Goal: Task Accomplishment & Management: Manage account settings

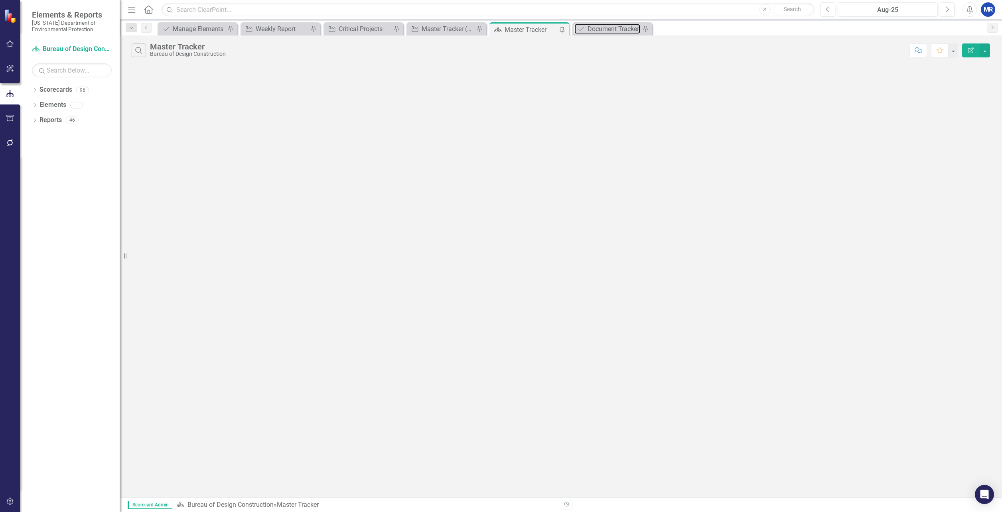
click at [612, 28] on div "Document Tracker" at bounding box center [613, 29] width 53 height 10
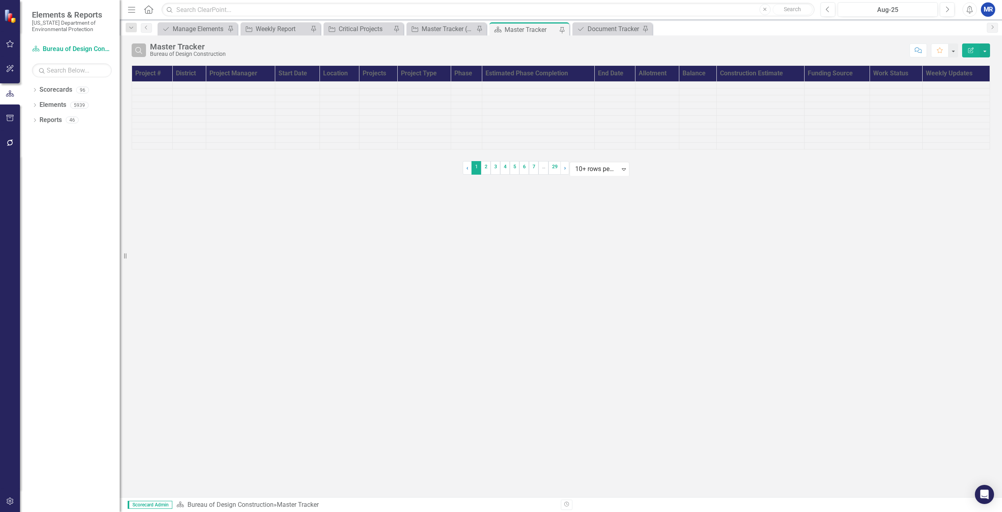
click at [142, 55] on button "Search" at bounding box center [139, 50] width 14 height 14
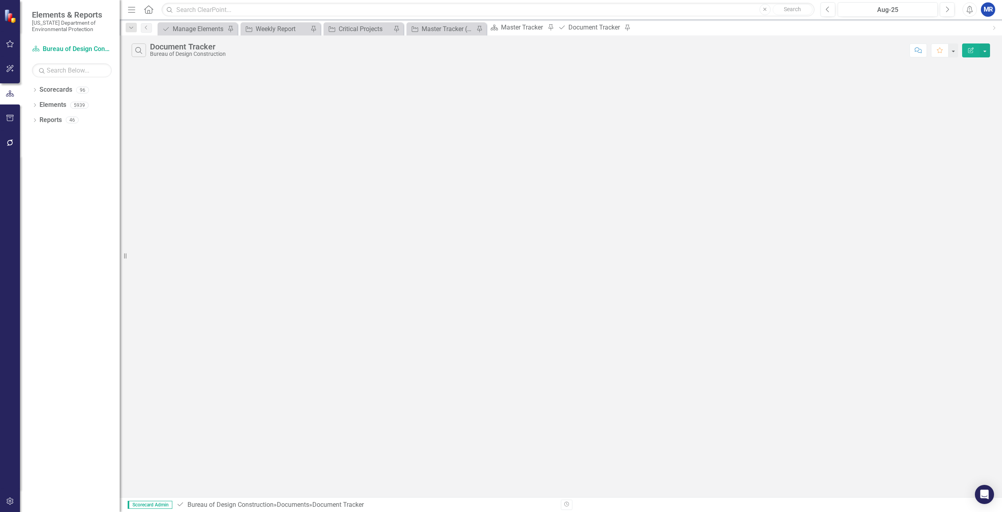
click at [171, 48] on div "Document Tracker" at bounding box center [188, 46] width 76 height 9
click at [142, 52] on icon "Search" at bounding box center [138, 50] width 9 height 7
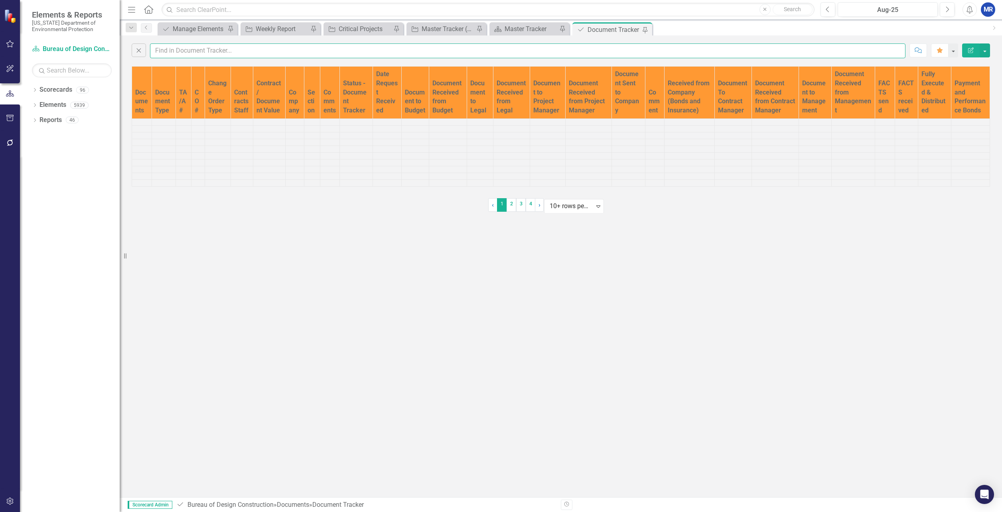
click at [179, 52] on input "text" at bounding box center [527, 50] width 755 height 15
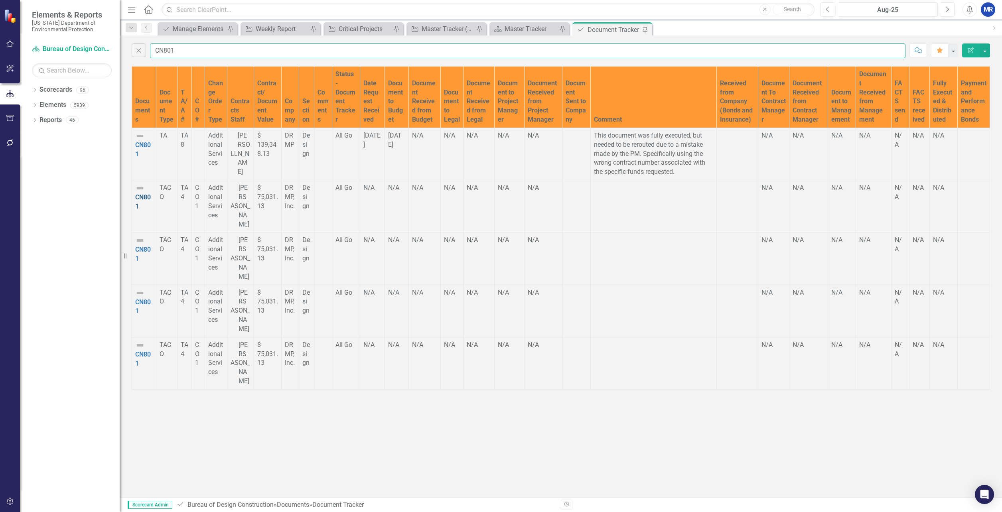
type input "CN801"
click at [151, 210] on link "CN801" at bounding box center [143, 201] width 16 height 17
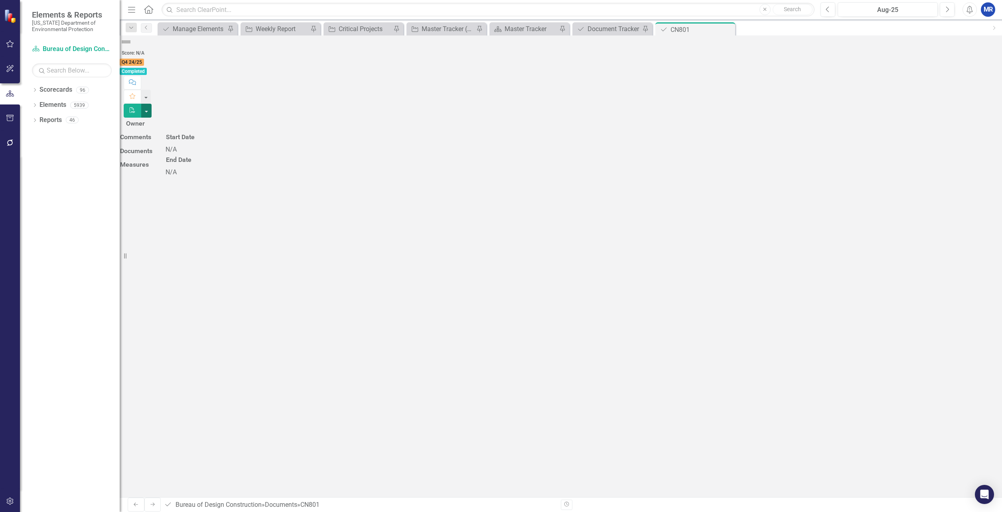
click at [152, 104] on button "button" at bounding box center [146, 111] width 10 height 14
click at [452, 192] on div "Owner Comments Jun-25 Documents Measures Start Date [DATE] End Date [DATE]" at bounding box center [561, 161] width 882 height 59
click at [136, 122] on icon "Edit" at bounding box center [132, 125] width 7 height 6
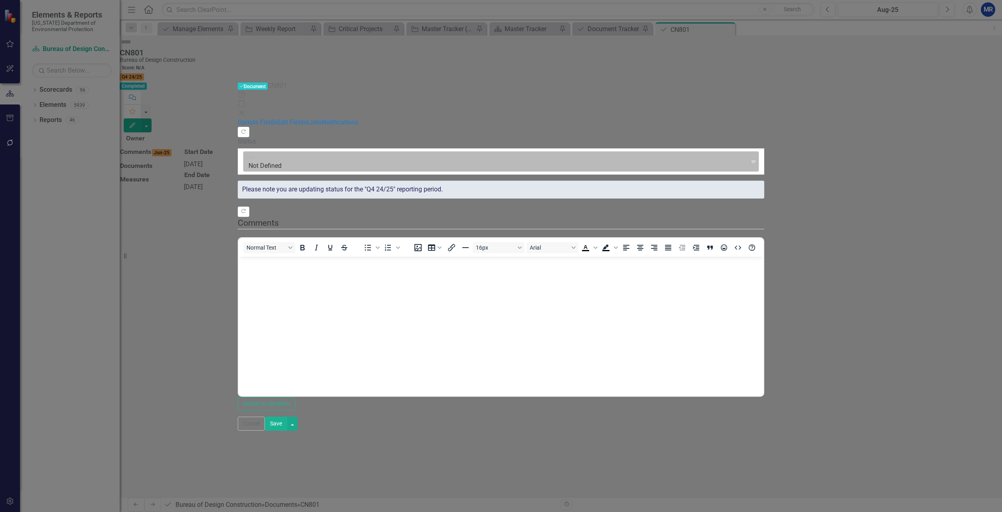
click at [758, 155] on div "Expand" at bounding box center [753, 161] width 10 height 13
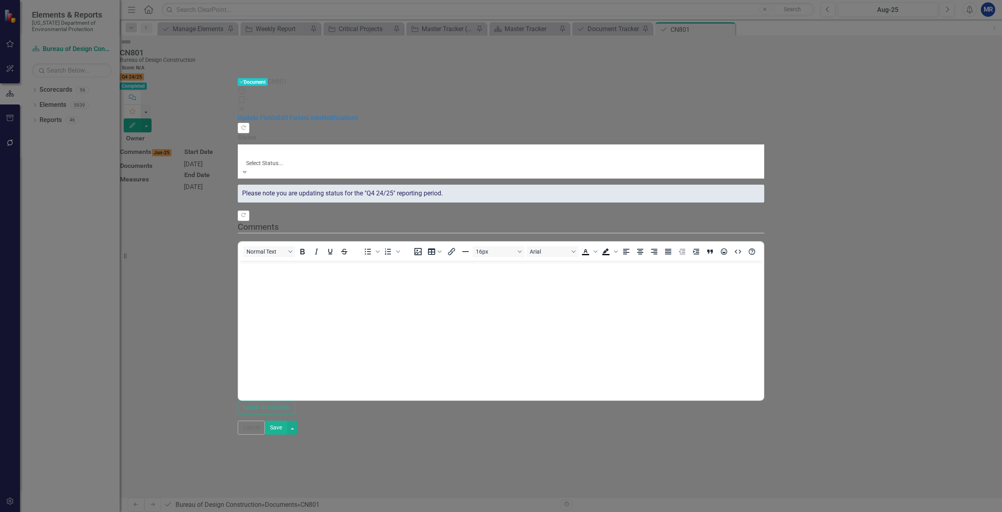
click at [238, 123] on div "Update Fields Edit Fields Links Notifications" at bounding box center [501, 118] width 526 height 9
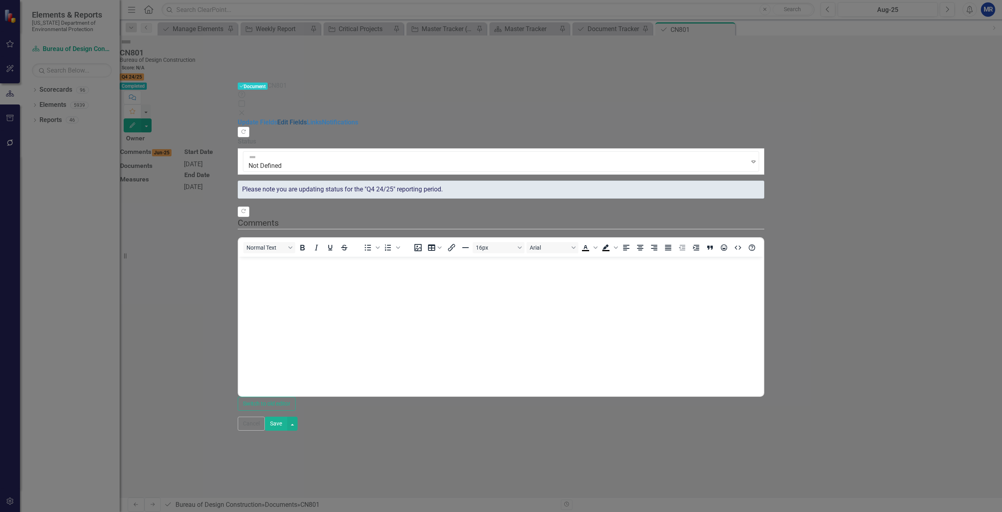
click at [277, 118] on link "Edit Fields" at bounding box center [292, 122] width 30 height 8
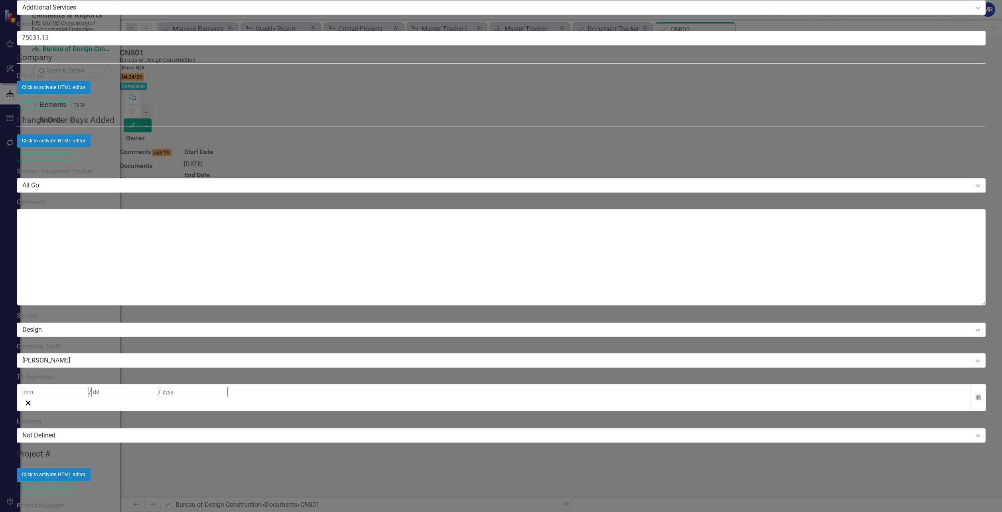
scroll to position [2145, 0]
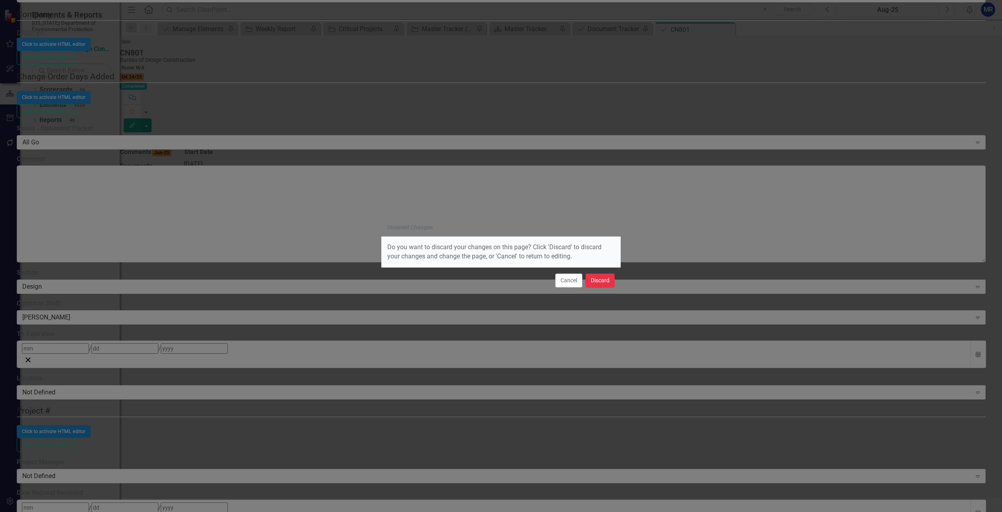
click at [600, 276] on button "Discard" at bounding box center [599, 281] width 29 height 14
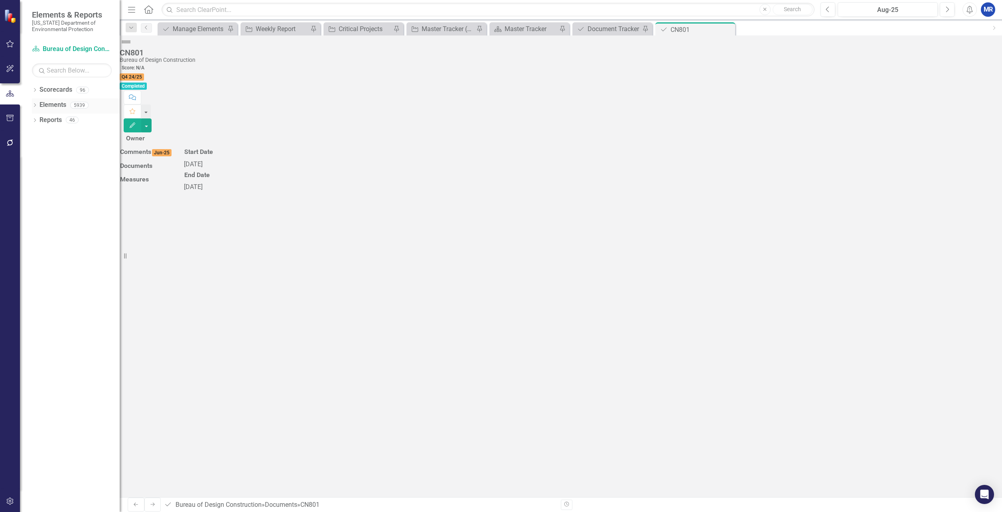
click at [37, 104] on icon "Dropdown" at bounding box center [35, 106] width 6 height 4
click at [59, 136] on link "Document Documents" at bounding box center [52, 135] width 43 height 9
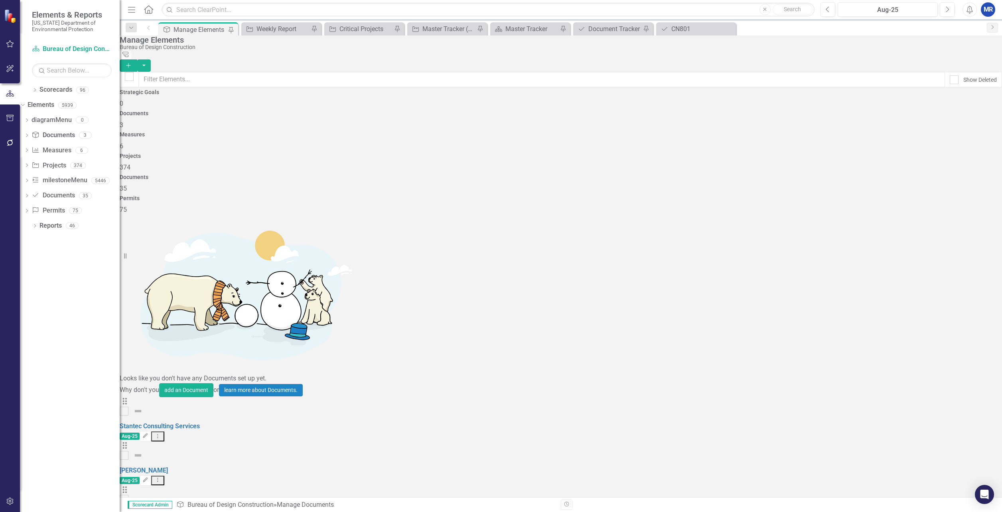
click at [796, 174] on div "Documents 35" at bounding box center [561, 183] width 882 height 19
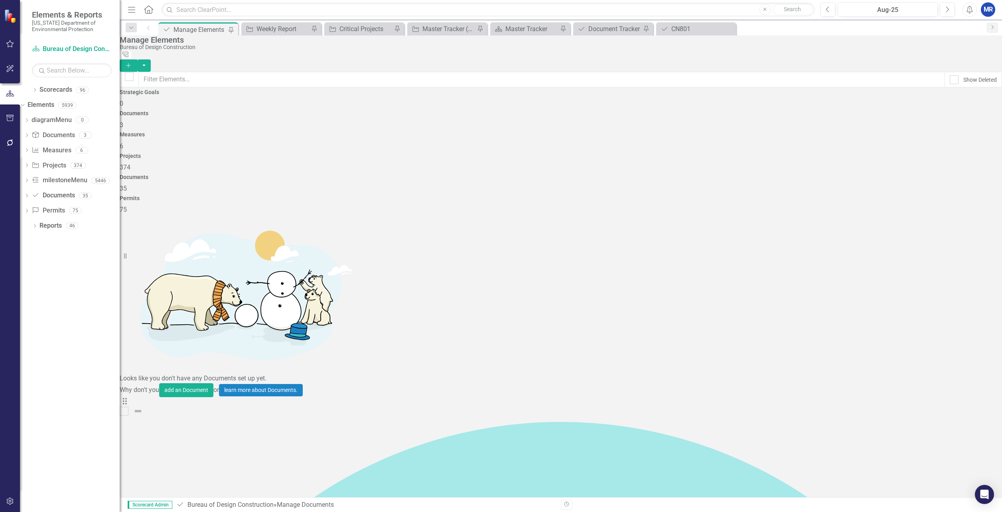
checkbox input "false"
click at [191, 75] on input "text" at bounding box center [541, 80] width 806 height 16
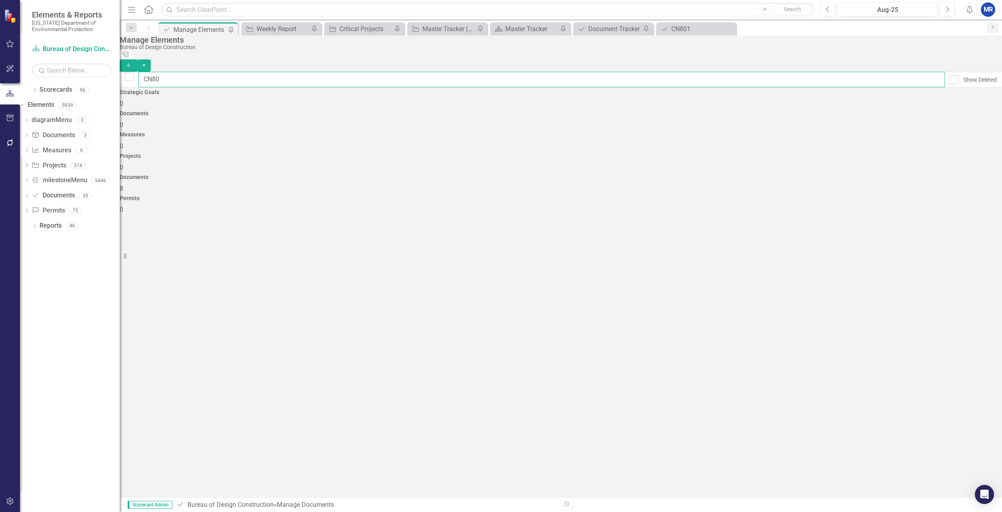
type input "CN801"
checkbox input "false"
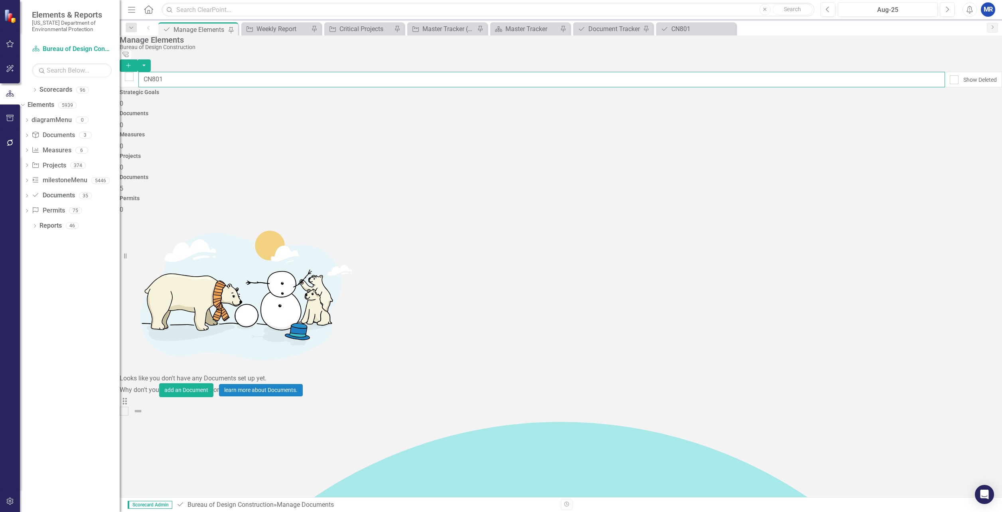
type input "CN801"
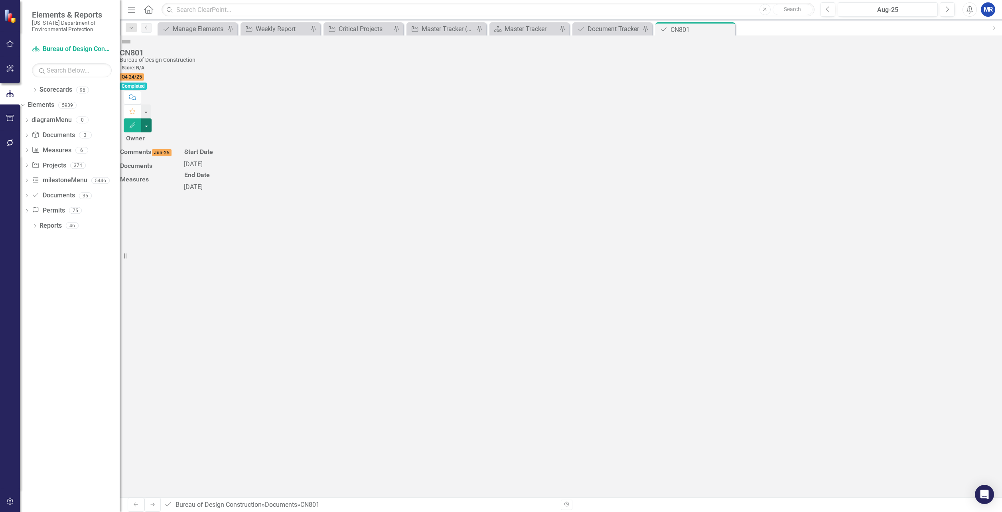
click at [152, 118] on button "button" at bounding box center [146, 125] width 10 height 14
click at [964, 63] on link "Edit Edit Document" at bounding box center [957, 65] width 65 height 15
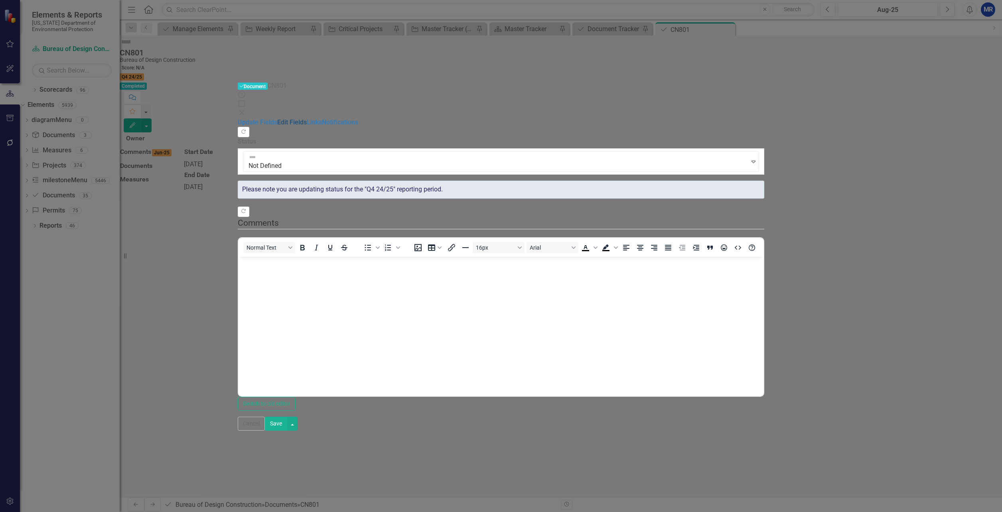
click at [277, 118] on link "Edit Fields" at bounding box center [292, 122] width 30 height 8
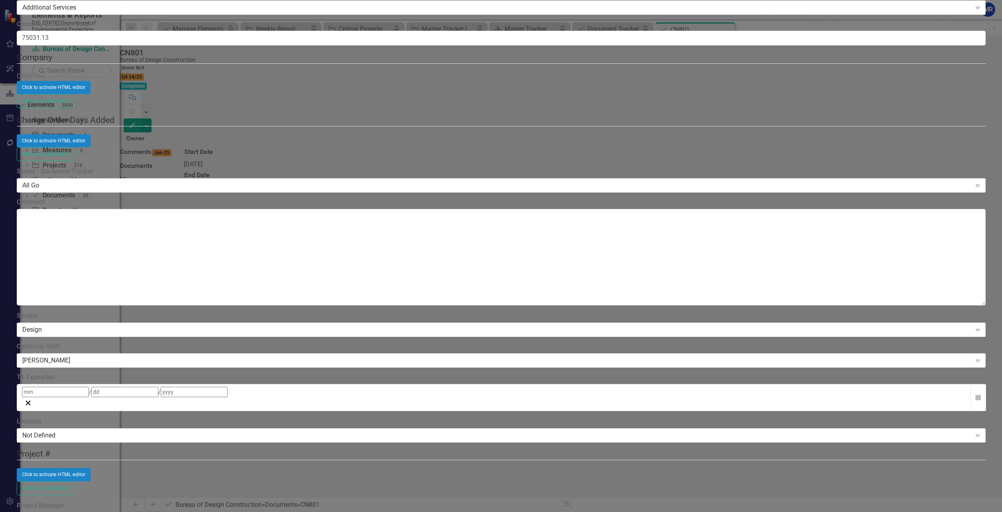
scroll to position [40, 0]
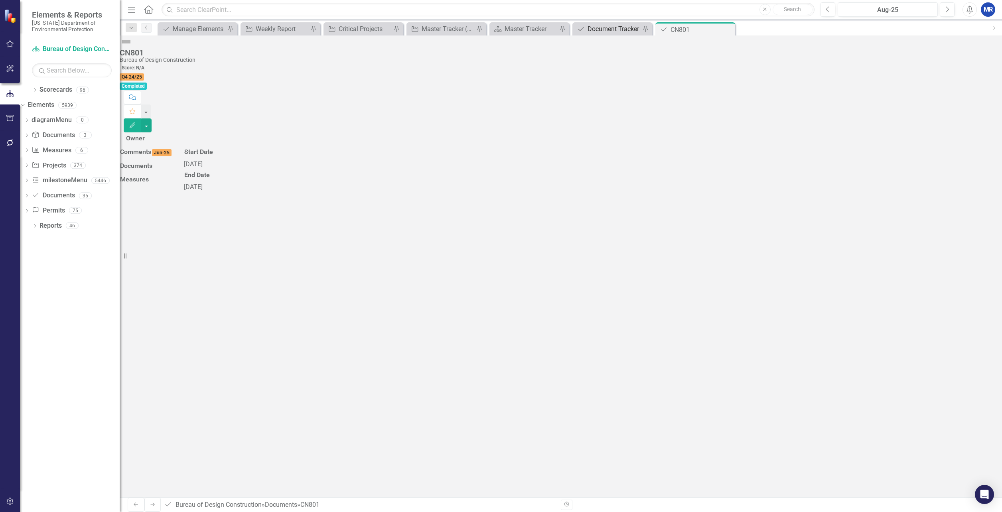
click at [600, 30] on div "Document Tracker" at bounding box center [613, 29] width 53 height 10
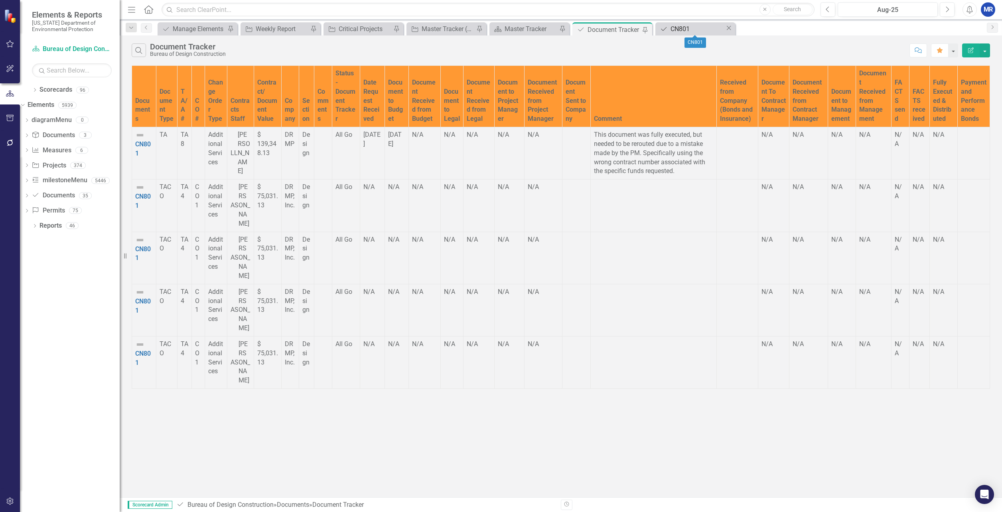
click at [690, 29] on div "CN801" at bounding box center [697, 29] width 55 height 10
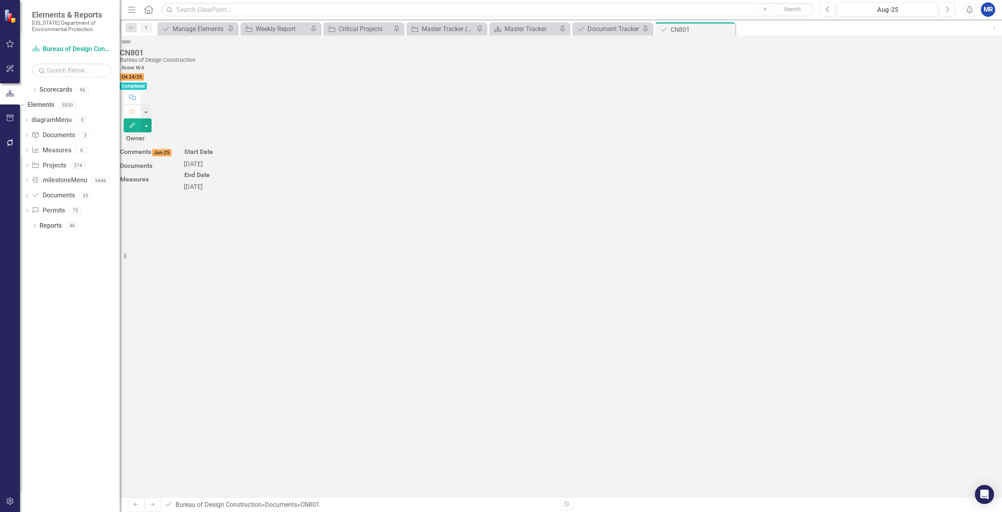
click at [148, 28] on icon "Previous" at bounding box center [146, 27] width 6 height 5
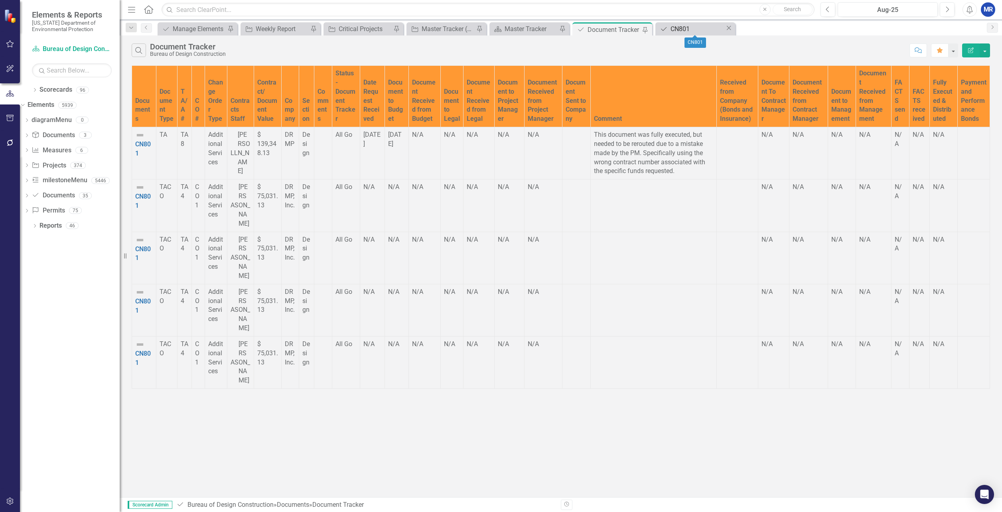
click at [691, 29] on div "CN801" at bounding box center [697, 29] width 55 height 10
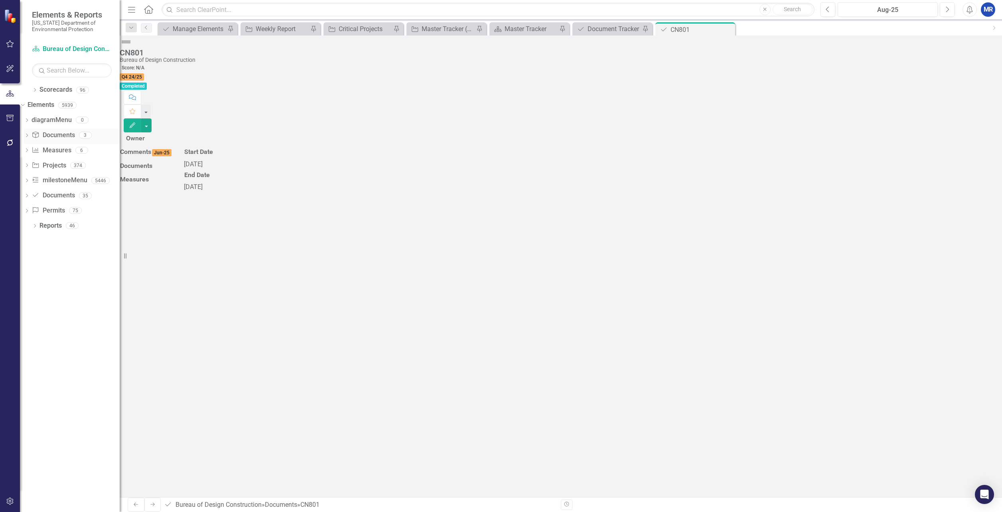
click at [68, 137] on link "Document Documents" at bounding box center [52, 135] width 43 height 9
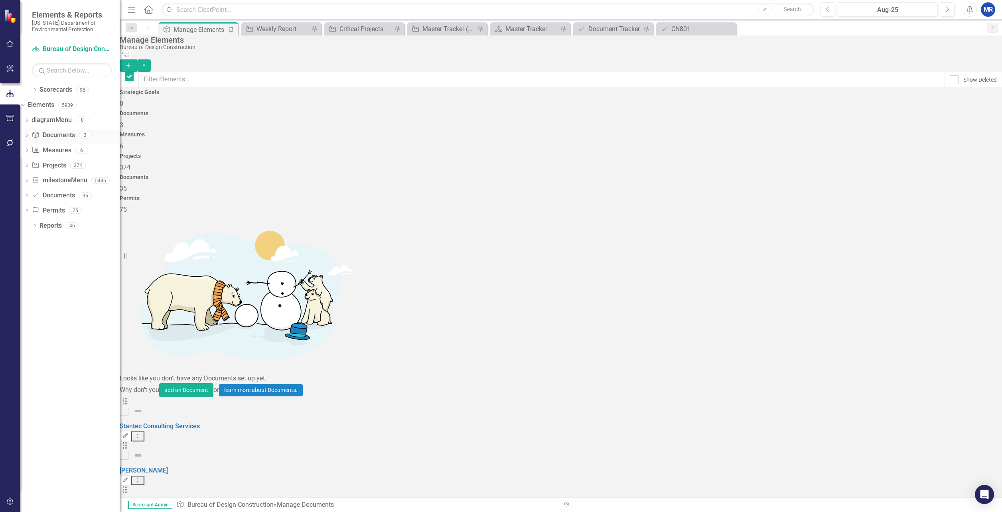
checkbox input "false"
click at [795, 174] on div "Documents 35" at bounding box center [561, 183] width 882 height 19
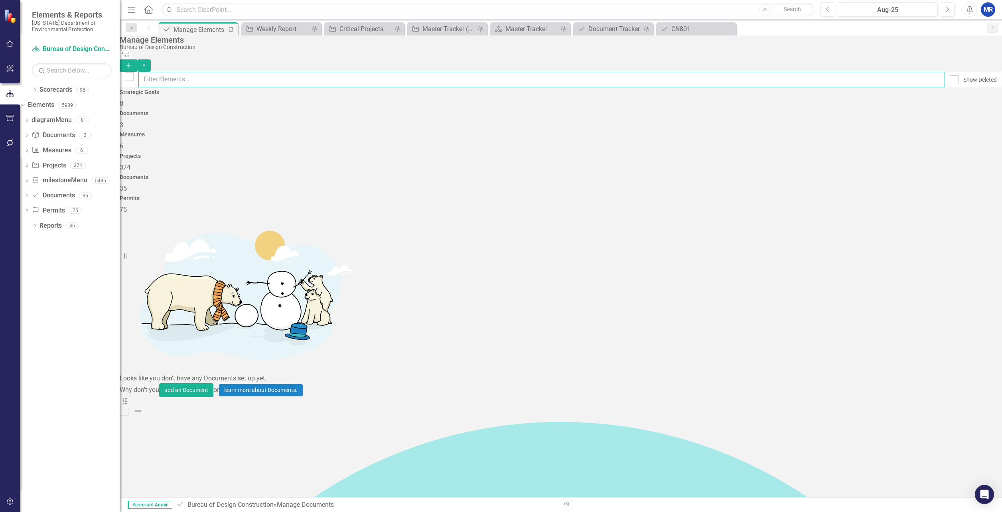
click at [201, 73] on input "text" at bounding box center [541, 80] width 806 height 16
type input "CN"
click at [613, 28] on div "Document Tracker" at bounding box center [614, 29] width 53 height 10
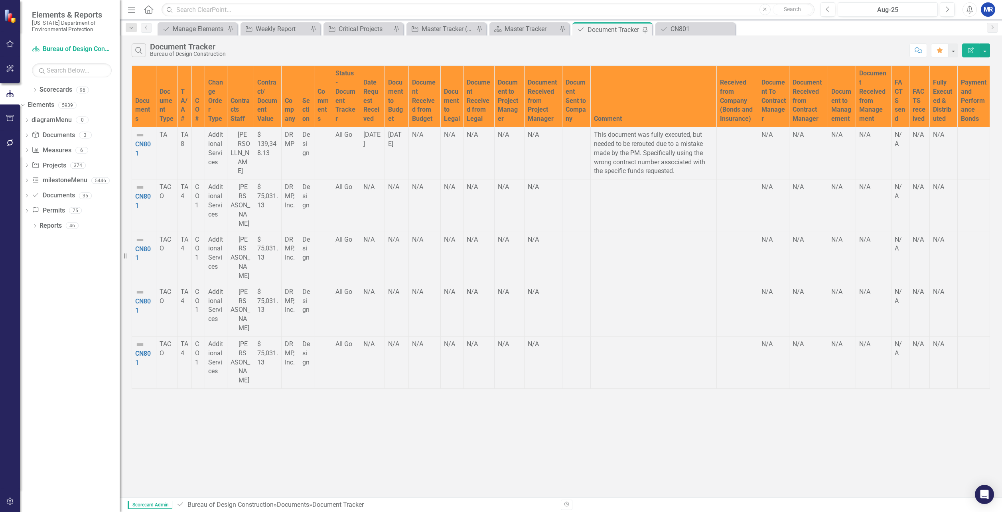
click at [138, 192] on img at bounding box center [140, 188] width 10 height 10
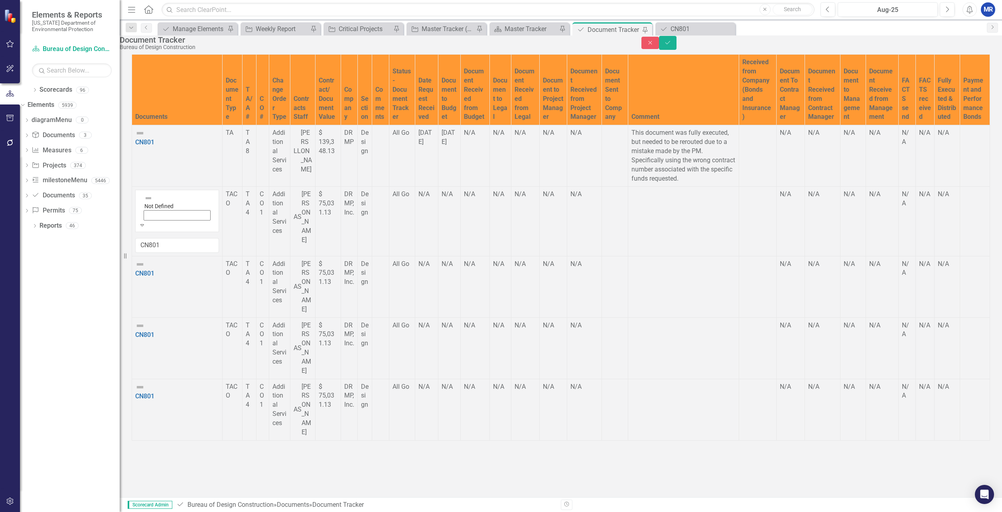
click at [144, 202] on img at bounding box center [148, 198] width 8 height 8
click at [140, 269] on img at bounding box center [140, 265] width 10 height 10
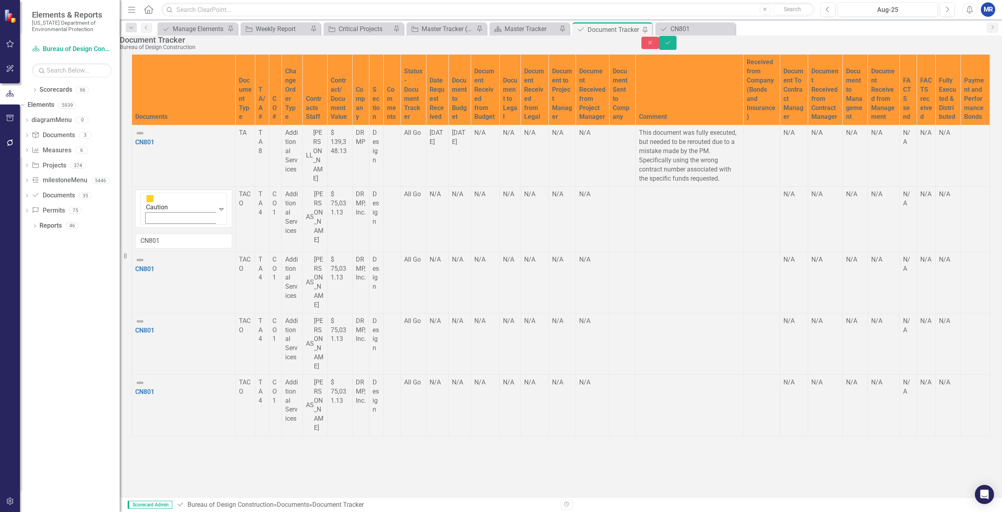
click at [140, 265] on img at bounding box center [140, 260] width 10 height 10
click at [146, 268] on img at bounding box center [150, 264] width 8 height 8
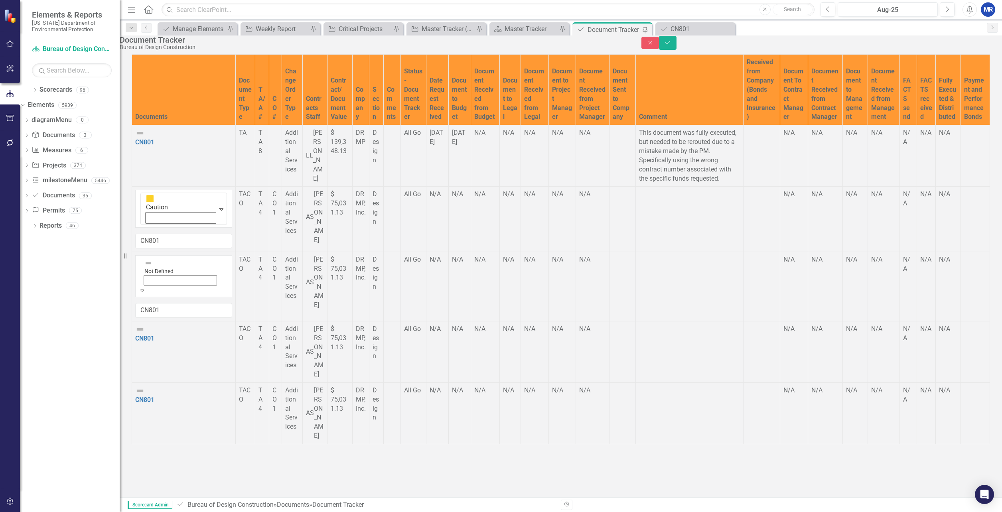
click at [140, 330] on img at bounding box center [140, 325] width 10 height 10
click at [144, 332] on img at bounding box center [148, 328] width 8 height 8
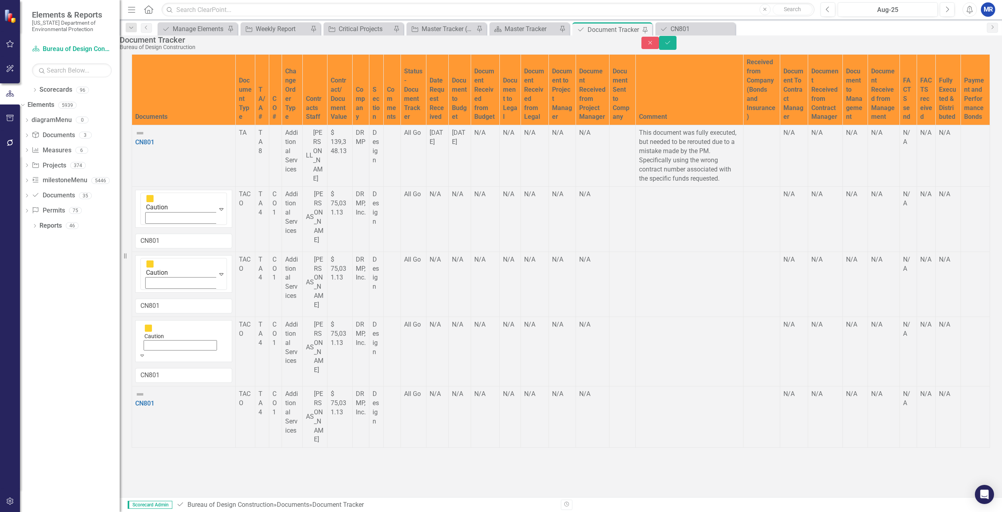
click at [141, 390] on img at bounding box center [140, 395] width 10 height 10
click at [141, 385] on img at bounding box center [140, 390] width 10 height 10
click at [146, 390] on img at bounding box center [150, 394] width 8 height 8
click at [676, 50] on button "Save" at bounding box center [668, 43] width 18 height 14
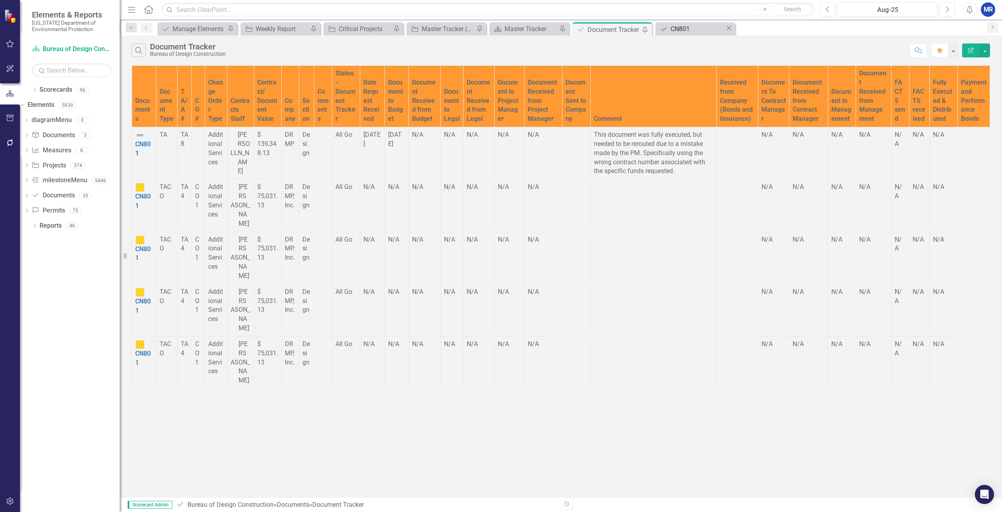
click at [694, 26] on div "CN801" at bounding box center [697, 29] width 55 height 10
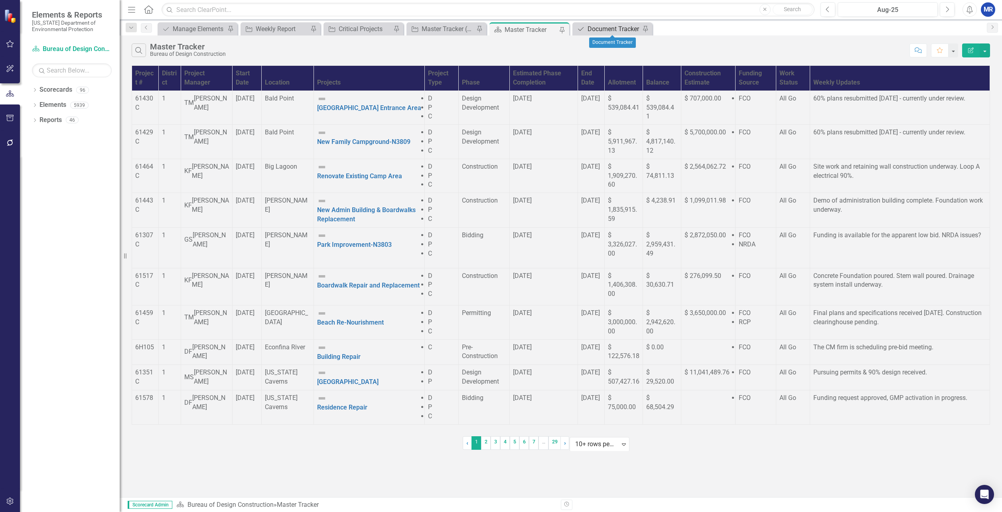
click at [599, 26] on div "Document Tracker" at bounding box center [613, 29] width 53 height 10
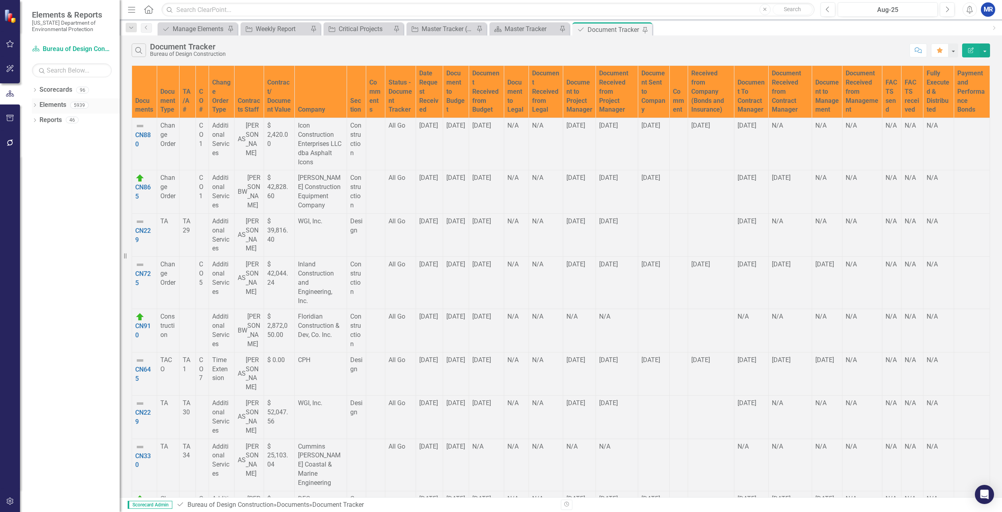
click at [34, 104] on icon "Dropdown" at bounding box center [35, 106] width 6 height 4
click at [59, 134] on link "Document Documents" at bounding box center [52, 135] width 43 height 9
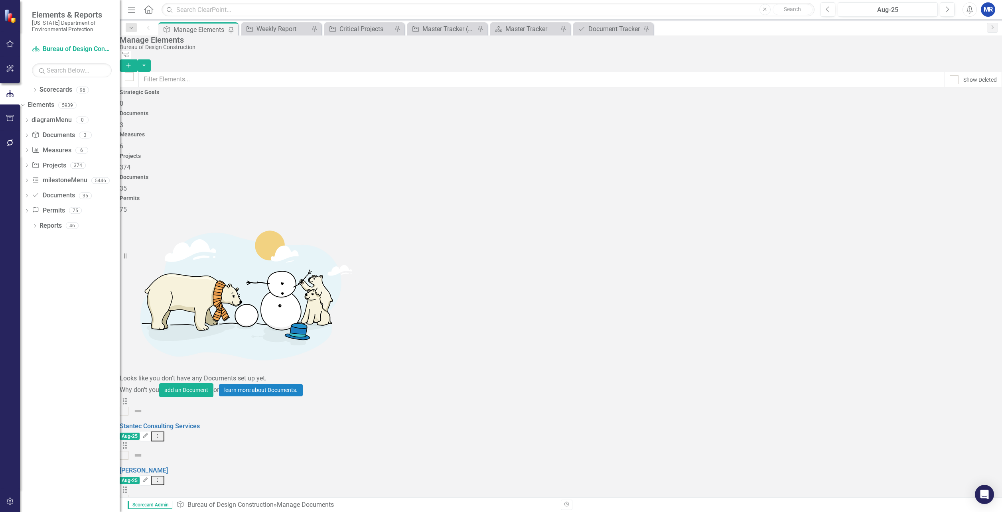
click at [787, 174] on div "Documents" at bounding box center [561, 177] width 882 height 6
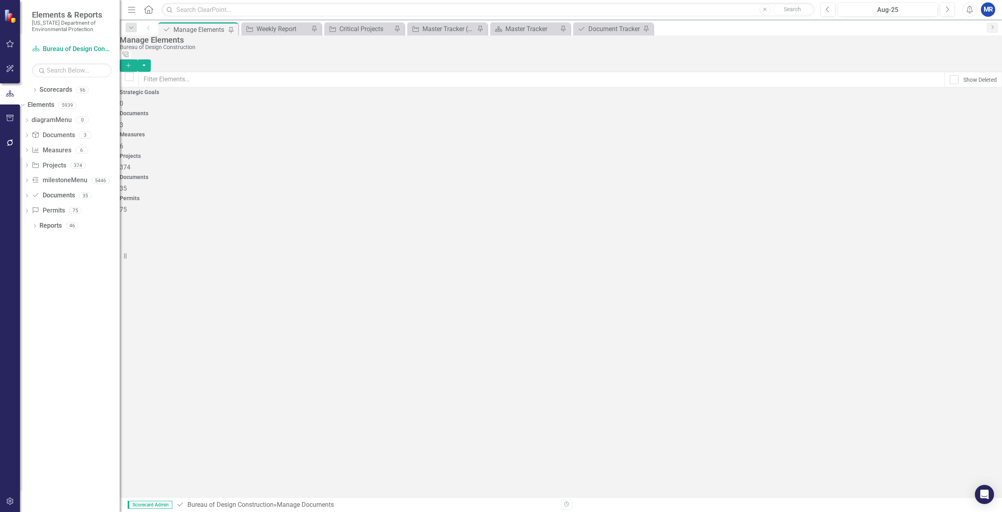
checkbox input "false"
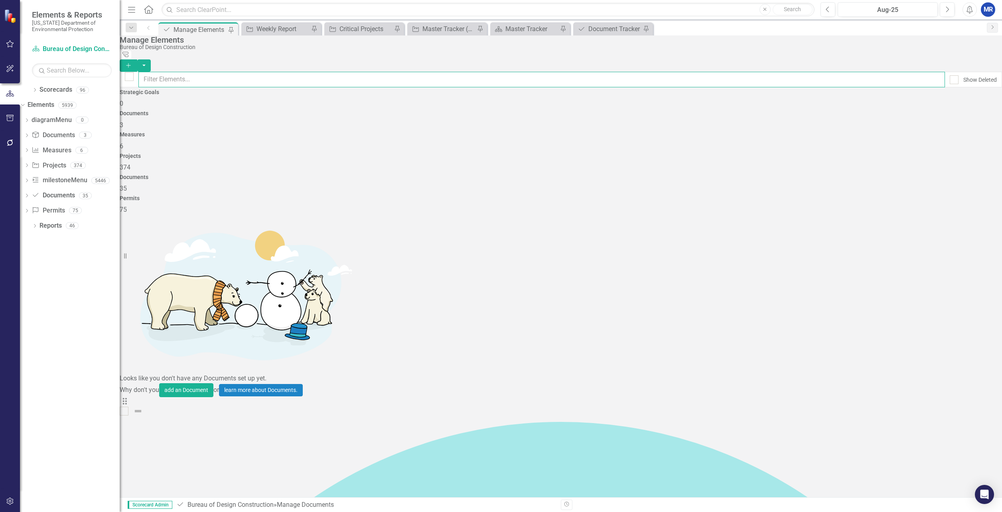
click at [173, 76] on input "text" at bounding box center [541, 80] width 806 height 16
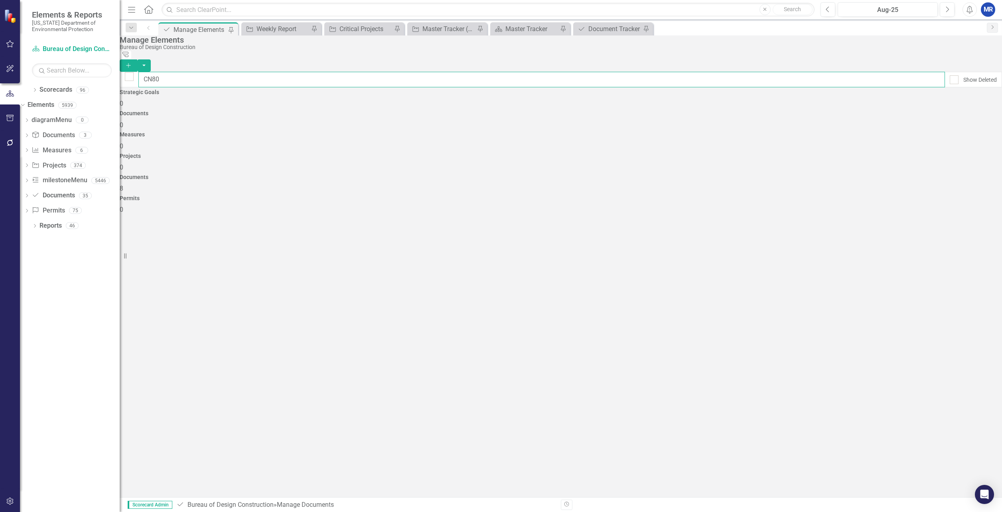
type input "CN801"
checkbox input "false"
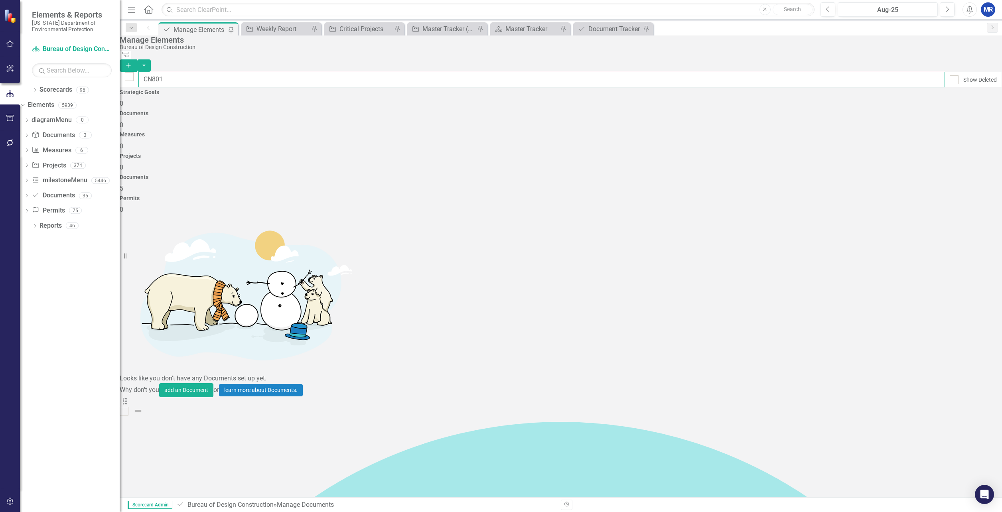
type input "CN801"
click at [950, 235] on link "Trash Delete Document" at bounding box center [945, 236] width 77 height 15
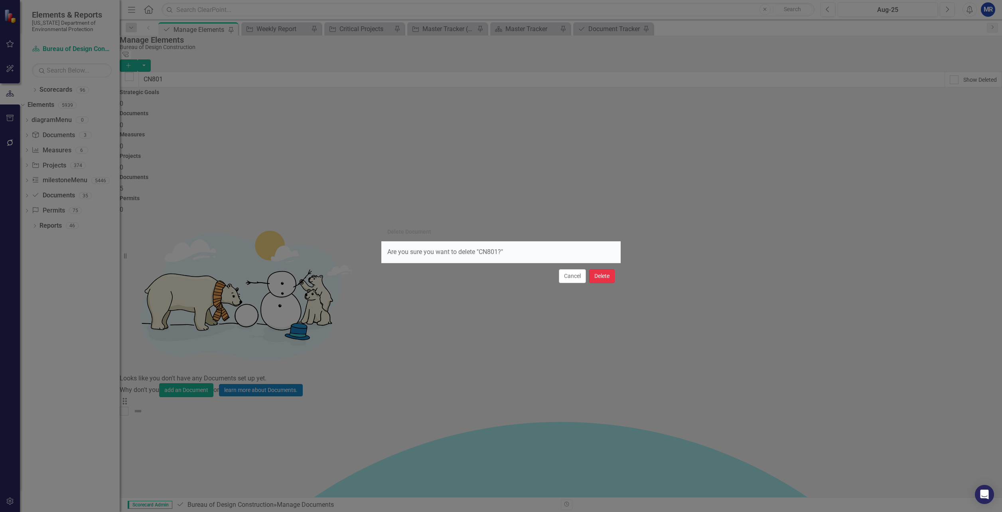
click at [600, 276] on button "Delete" at bounding box center [602, 276] width 26 height 14
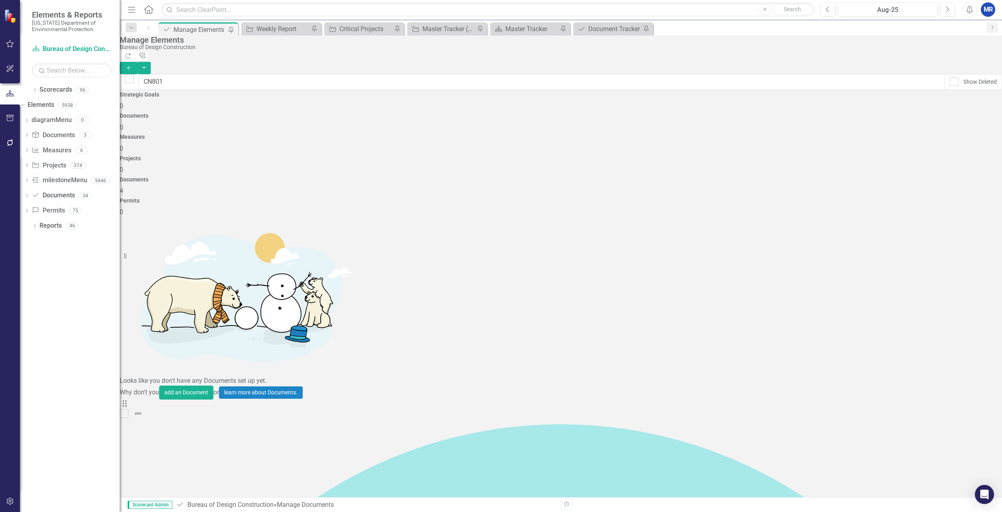
click at [952, 234] on link "Trash Delete Document" at bounding box center [945, 236] width 77 height 15
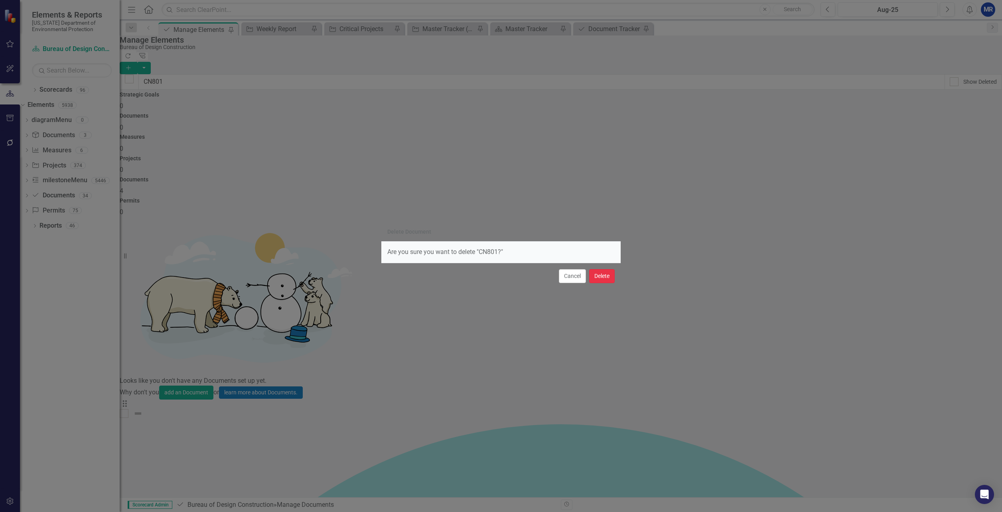
click at [598, 276] on button "Delete" at bounding box center [602, 276] width 26 height 14
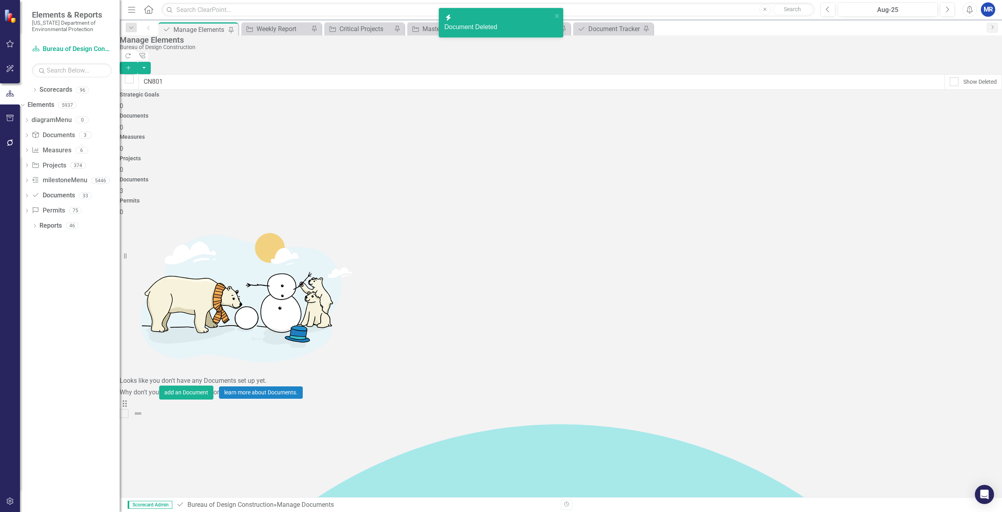
click at [935, 235] on link "Trash Delete Document" at bounding box center [945, 236] width 77 height 15
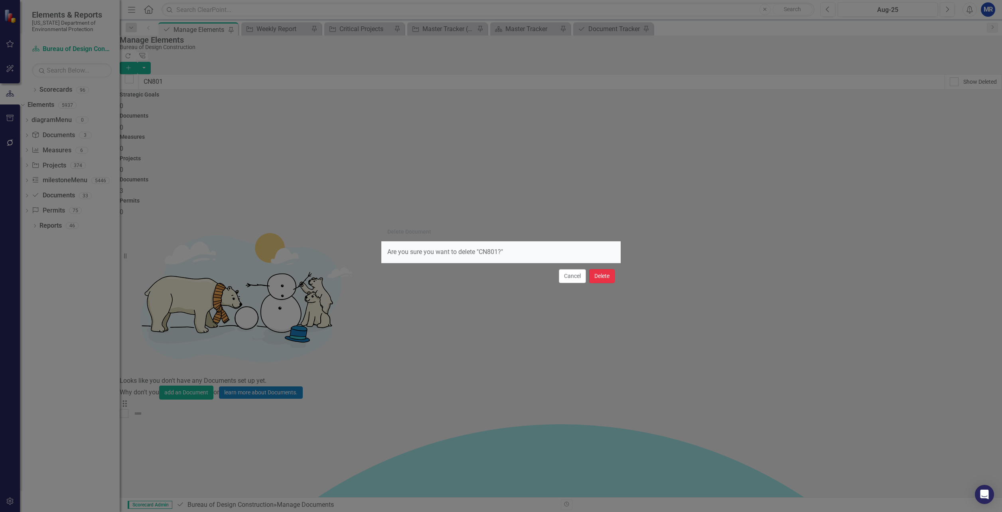
click at [606, 274] on button "Delete" at bounding box center [602, 276] width 26 height 14
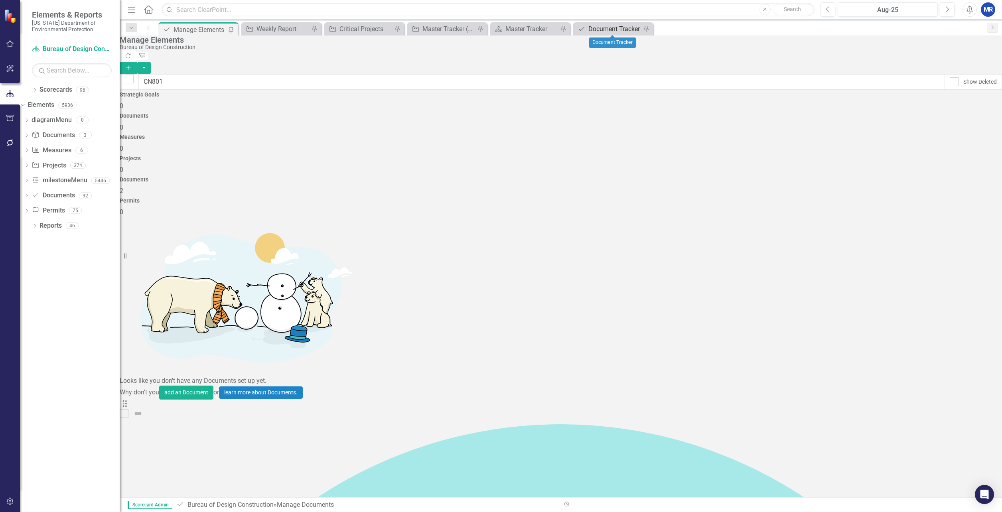
click at [600, 25] on div "Document Tracker" at bounding box center [614, 29] width 53 height 10
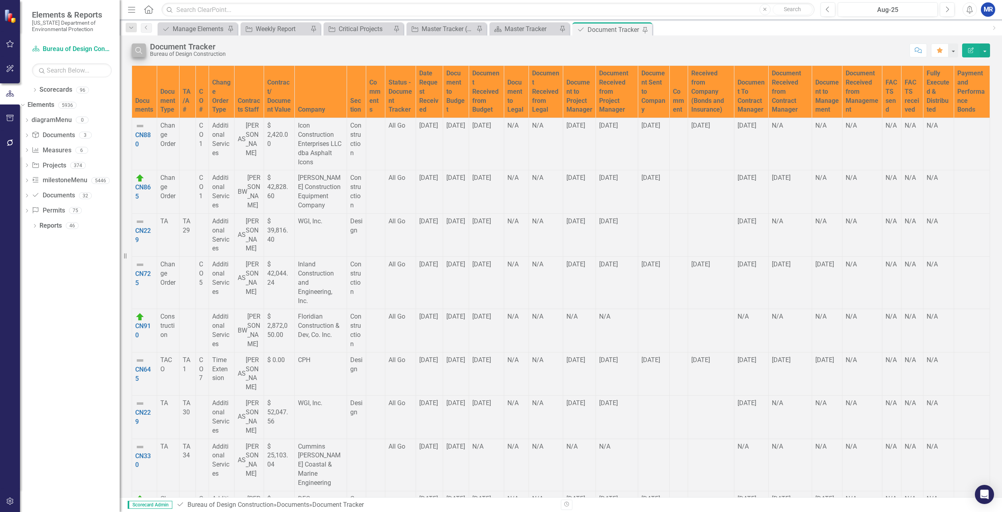
click at [140, 50] on icon "Search" at bounding box center [138, 50] width 9 height 7
drag, startPoint x: 140, startPoint y: 50, endPoint x: 173, endPoint y: 49, distance: 33.9
click at [173, 49] on input "text" at bounding box center [527, 50] width 755 height 15
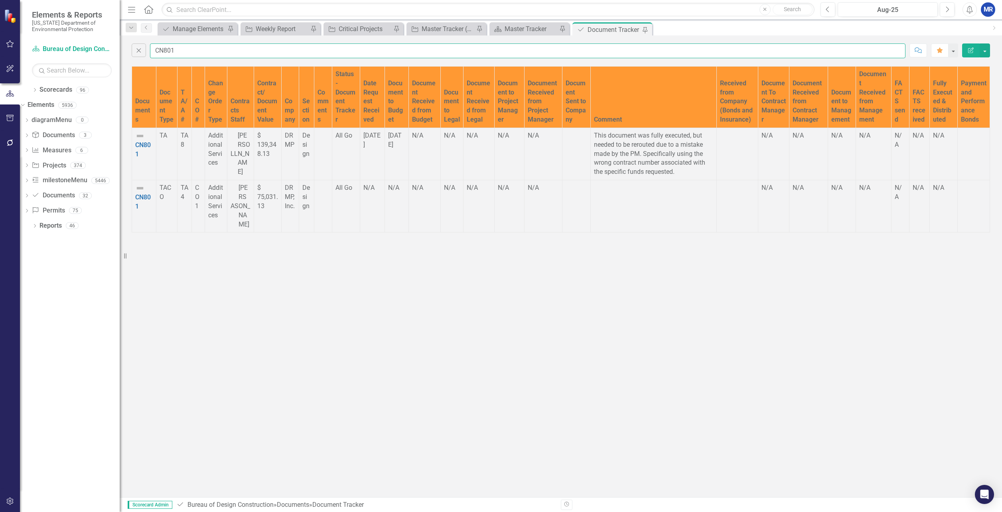
type input "CN801"
click at [204, 362] on div "Close CN801 Comment Favorite Edit Report Documents Document Type TA/A # CO # Ch…" at bounding box center [561, 266] width 882 height 462
